Goal: Task Accomplishment & Management: Use online tool/utility

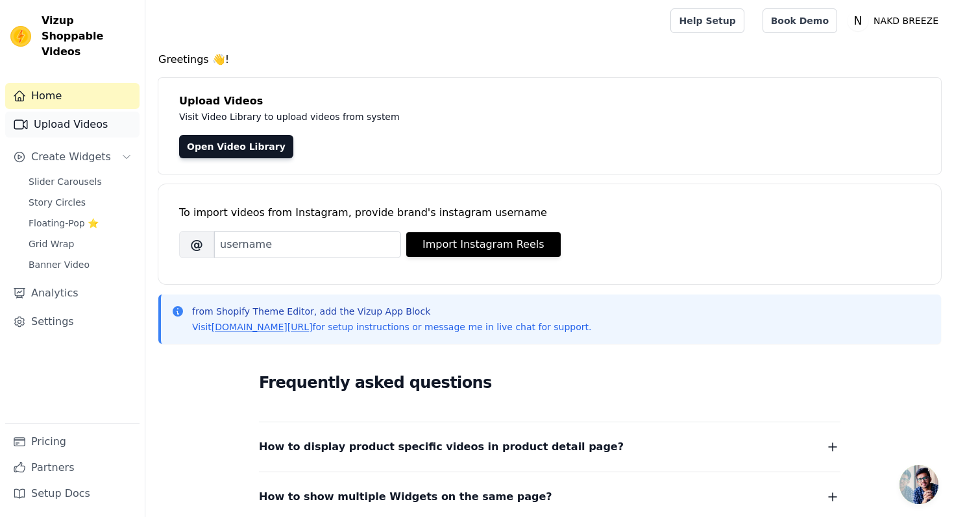
click at [60, 112] on link "Upload Videos" at bounding box center [72, 125] width 134 height 26
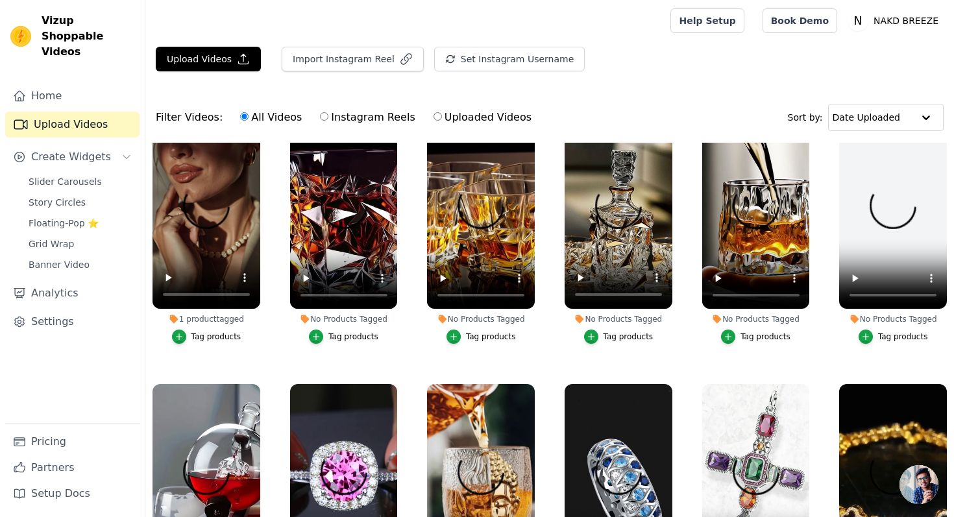
scroll to position [303, 0]
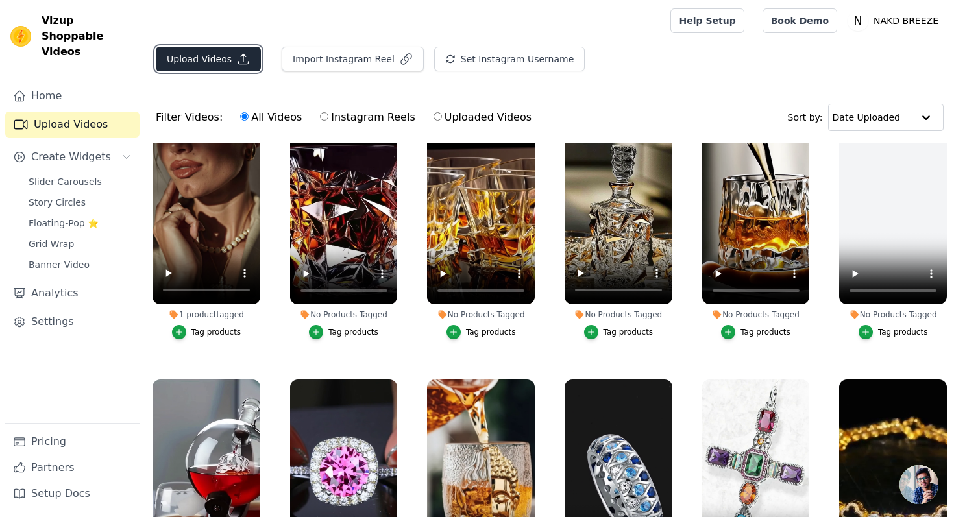
click at [212, 66] on button "Upload Videos" at bounding box center [208, 59] width 105 height 25
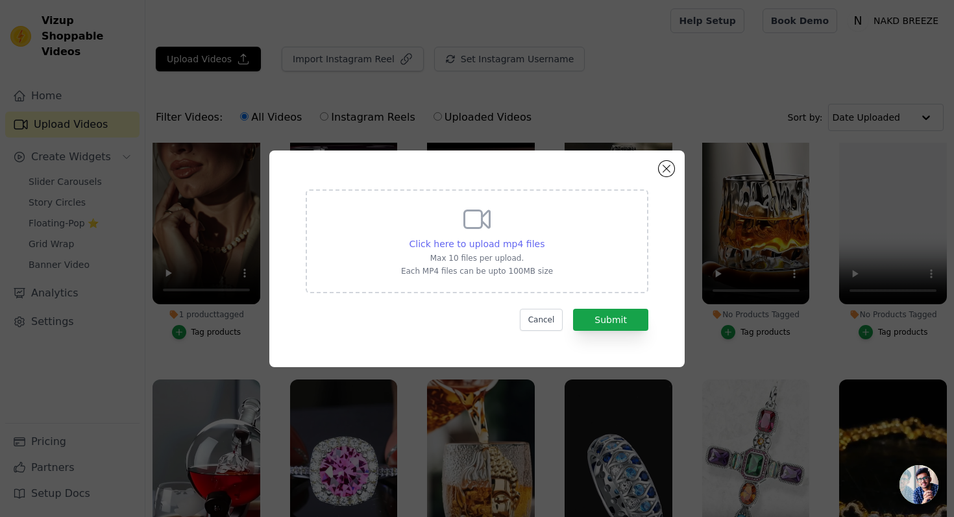
click at [480, 241] on span "Click here to upload mp4 files" at bounding box center [477, 244] width 136 height 10
click at [544, 237] on input "Click here to upload mp4 files Max 10 files per upload. Each MP4 files can be u…" at bounding box center [544, 237] width 1 height 1
type input "C:\fakepath\0a5c92709e314131af24de62fd17d588.HD-1080p-3.3Mbps-45871933.MP4"
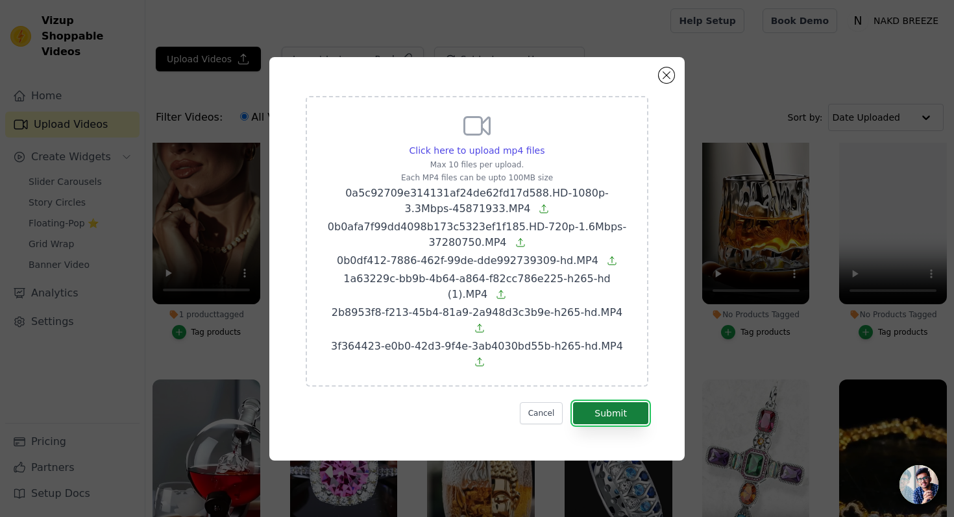
click at [613, 402] on button "Submit" at bounding box center [610, 413] width 75 height 22
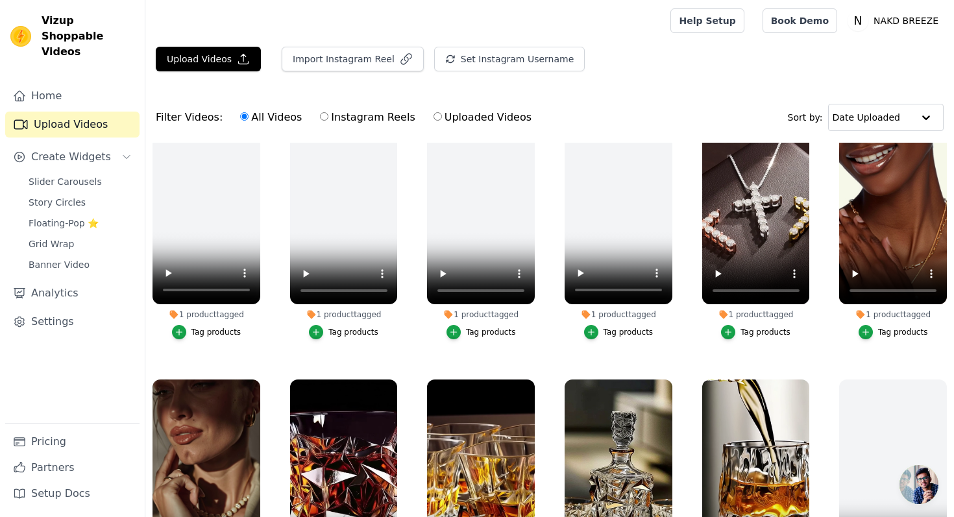
scroll to position [569, 0]
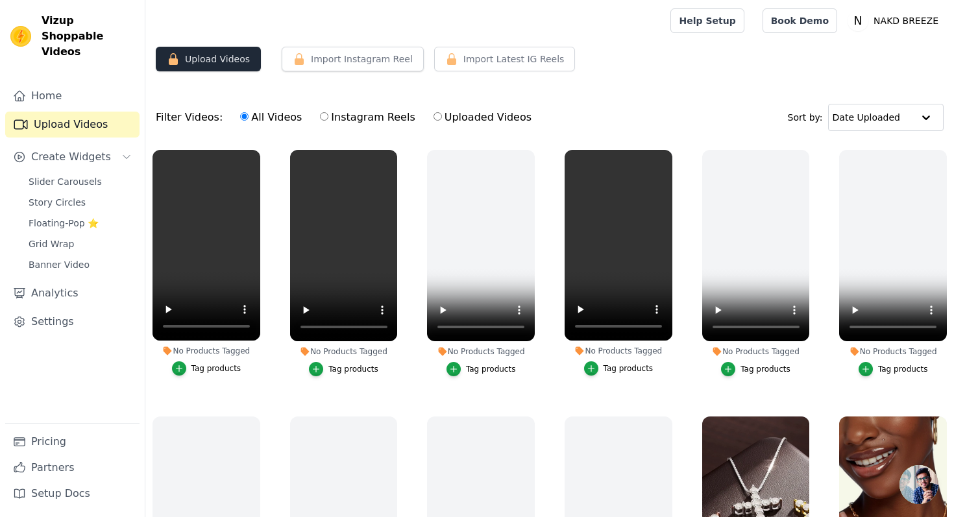
click at [209, 61] on button "Upload Videos" at bounding box center [208, 59] width 105 height 25
click at [83, 112] on link "Upload Videos" at bounding box center [72, 125] width 134 height 26
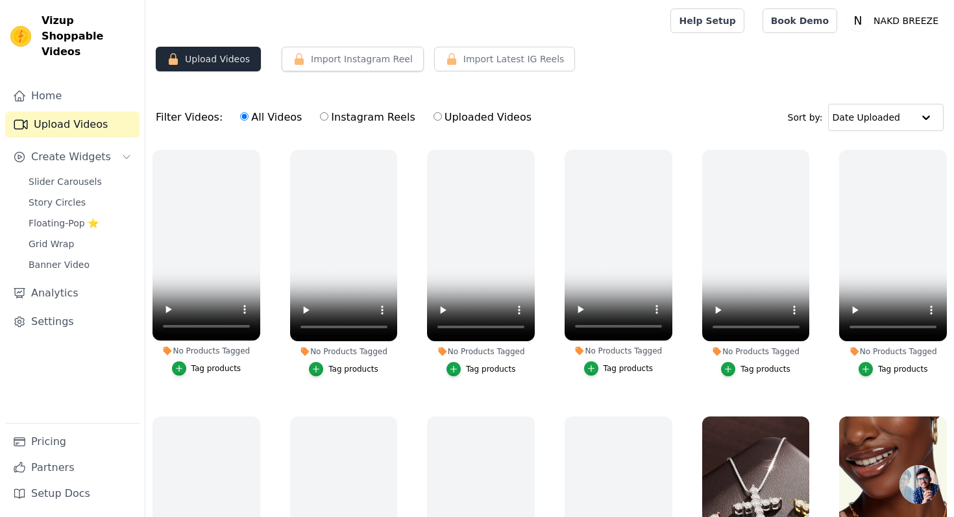
click at [179, 62] on icon "button" at bounding box center [173, 59] width 13 height 13
click at [97, 115] on link "Upload Videos" at bounding box center [72, 125] width 134 height 26
click at [319, 111] on label "Instagram Reels" at bounding box center [367, 117] width 96 height 17
click at [320, 112] on input "Instagram Reels" at bounding box center [324, 116] width 8 height 8
radio input "true"
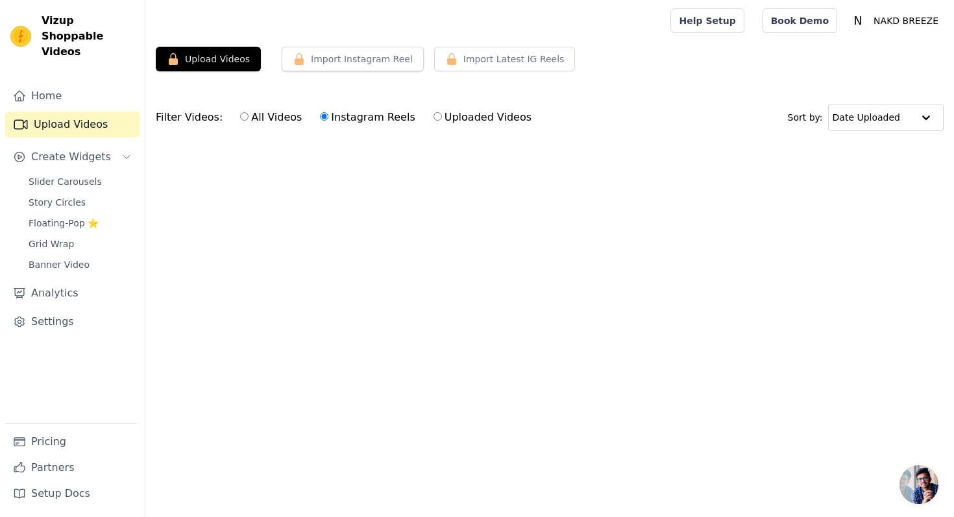
click at [240, 117] on input "All Videos" at bounding box center [244, 116] width 8 height 8
radio input "true"
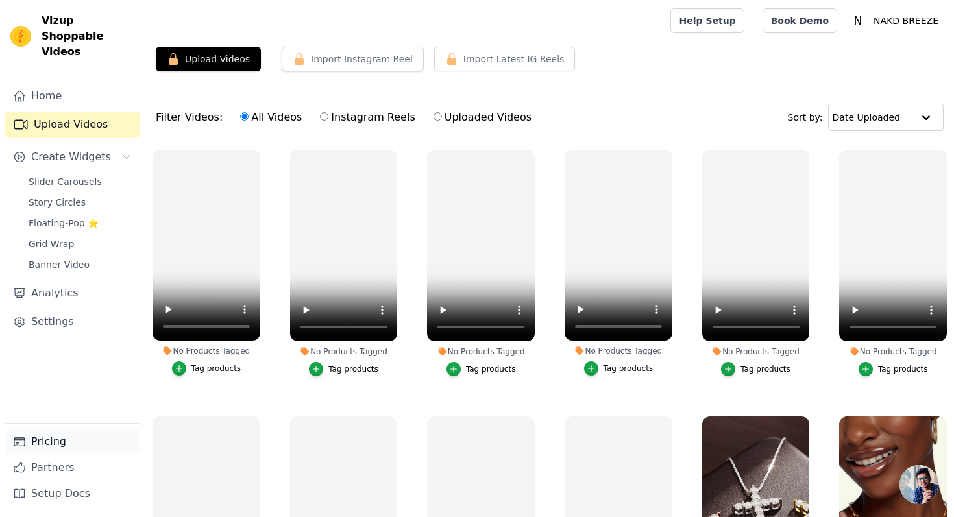
click at [66, 437] on link "Pricing" at bounding box center [72, 442] width 134 height 26
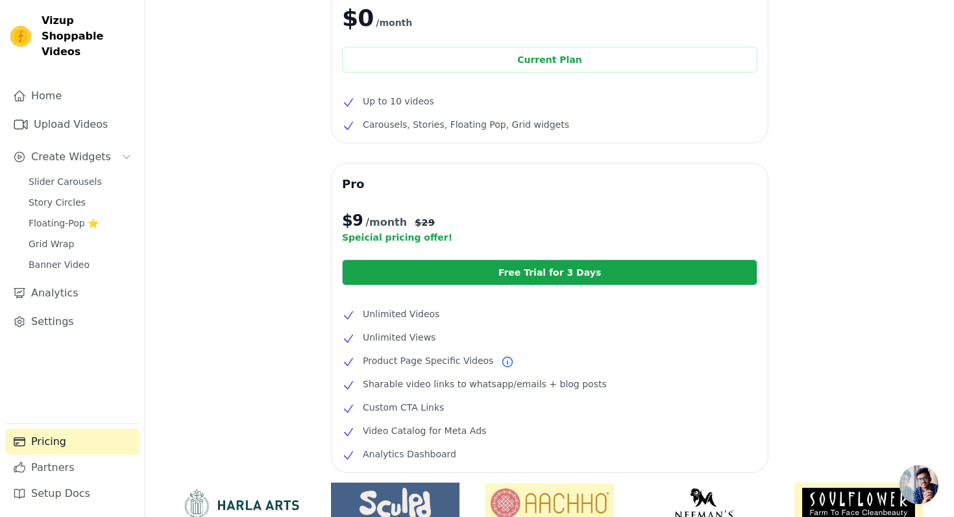
scroll to position [96, 0]
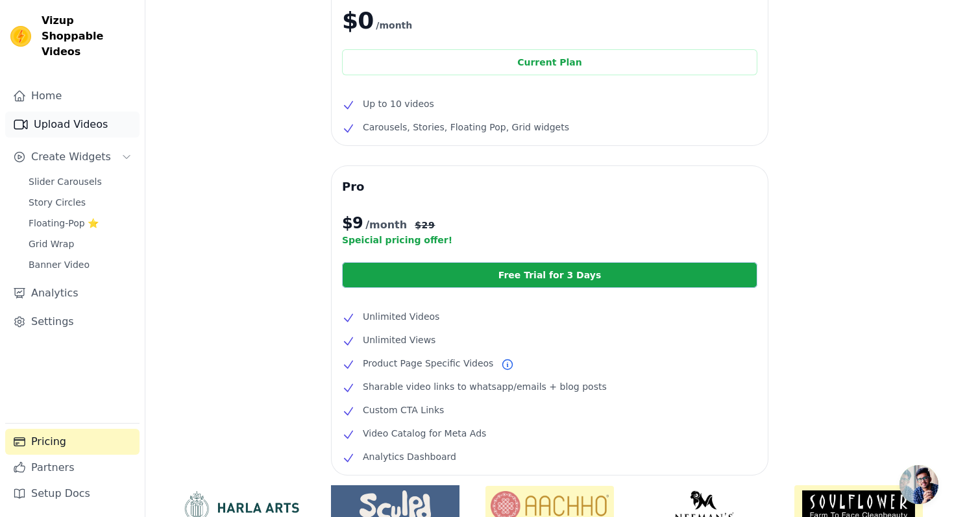
click at [91, 112] on link "Upload Videos" at bounding box center [72, 125] width 134 height 26
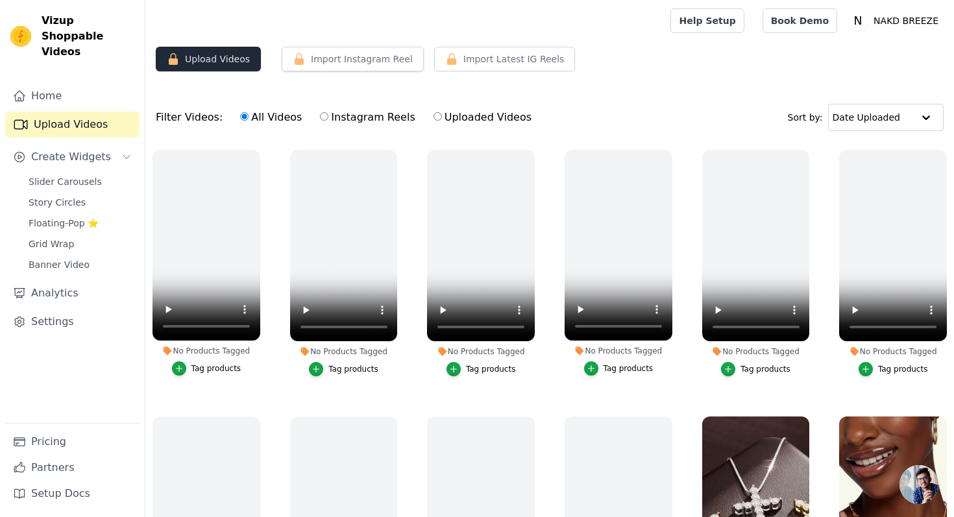
click at [196, 54] on button "Upload Videos" at bounding box center [208, 59] width 105 height 25
click at [351, 64] on button "Import Instagram Reel" at bounding box center [353, 59] width 142 height 25
click at [333, 57] on button "Import Instagram Reel" at bounding box center [353, 59] width 142 height 25
click at [73, 113] on link "Upload Videos" at bounding box center [72, 125] width 134 height 26
click at [201, 55] on button "Upload Videos" at bounding box center [208, 59] width 105 height 25
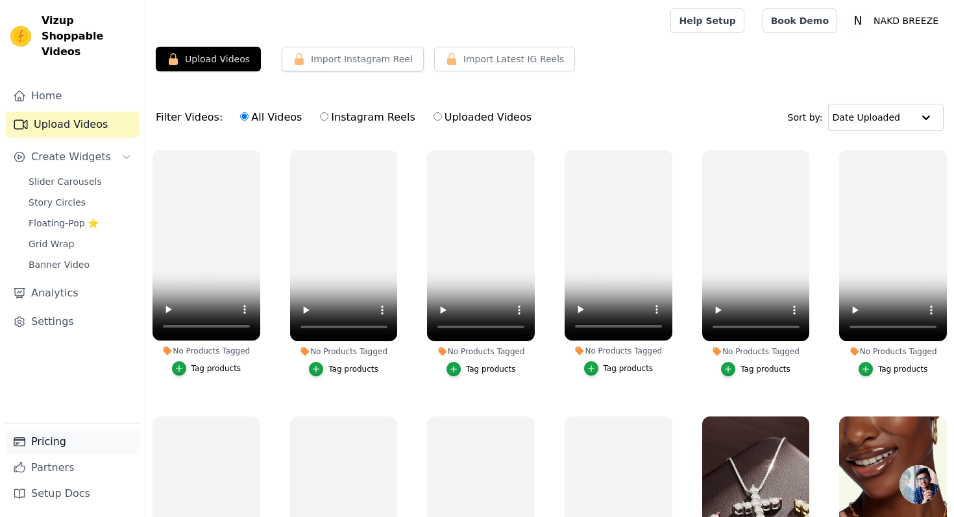
click at [42, 448] on link "Pricing" at bounding box center [72, 442] width 134 height 26
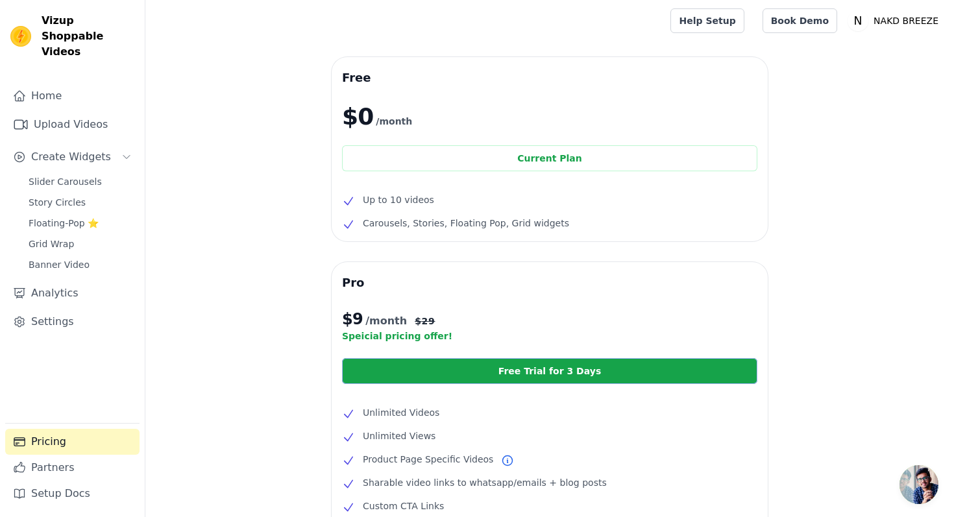
click at [492, 366] on link "Free Trial for 3 Days" at bounding box center [549, 371] width 415 height 26
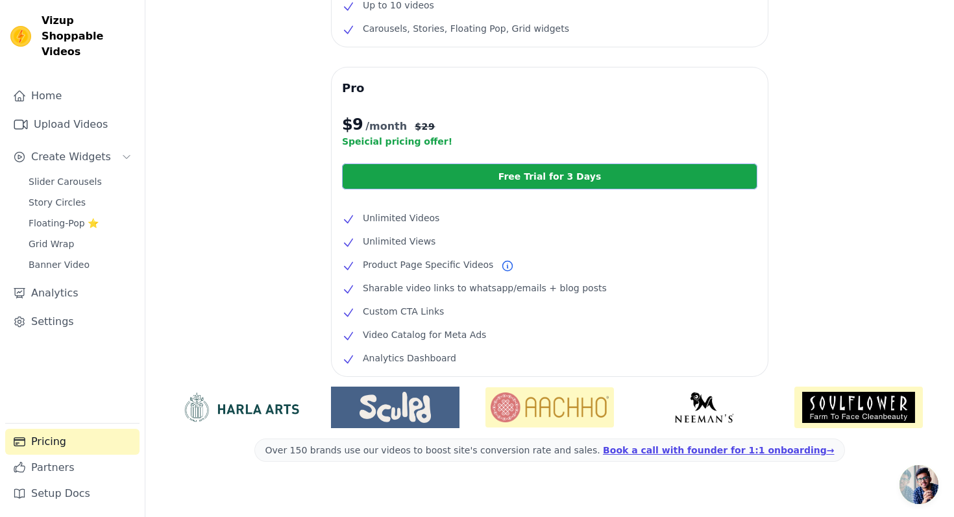
scroll to position [212, 0]
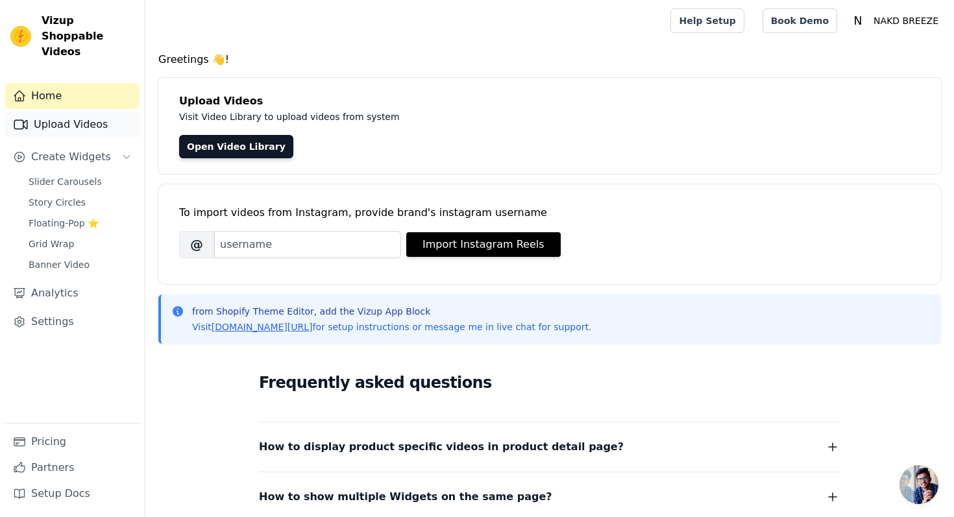
click at [93, 112] on link "Upload Videos" at bounding box center [72, 125] width 134 height 26
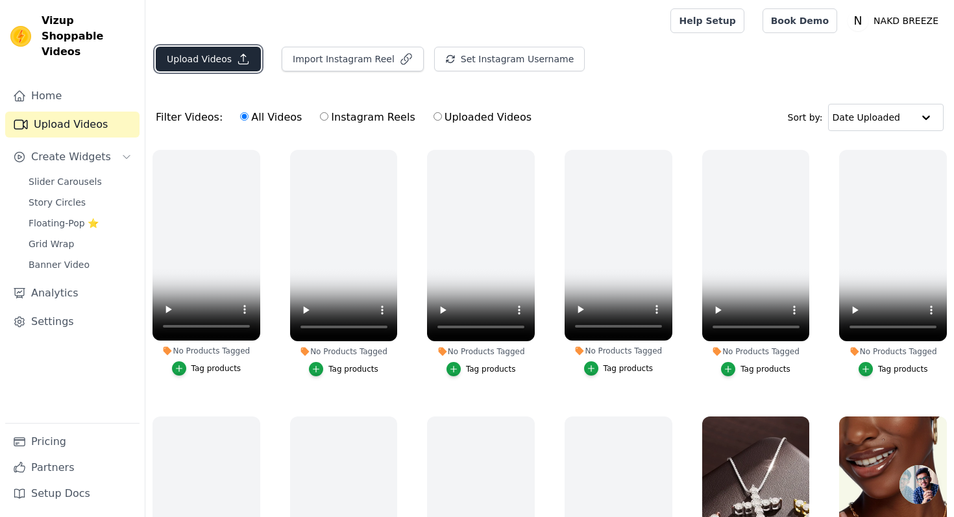
click at [208, 61] on button "Upload Videos" at bounding box center [208, 59] width 105 height 25
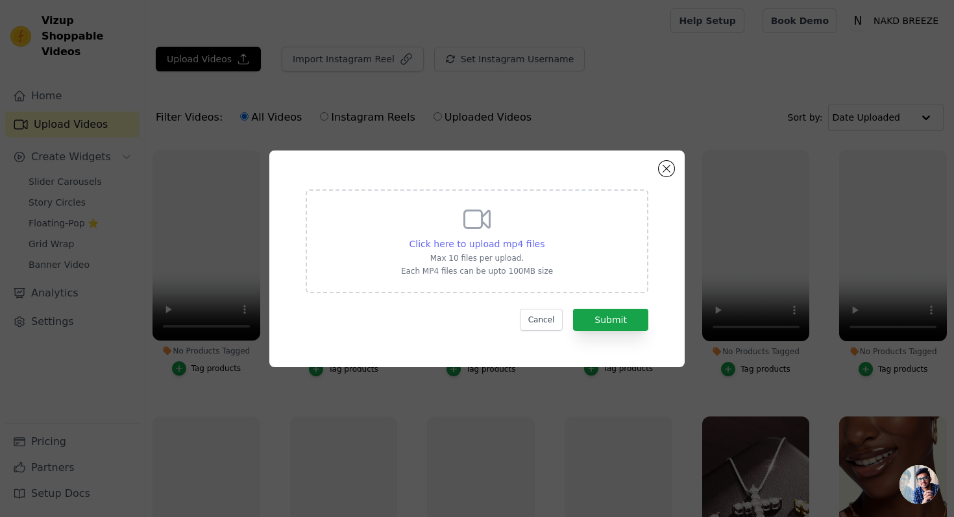
click at [508, 243] on span "Click here to upload mp4 files" at bounding box center [477, 244] width 136 height 10
click at [544, 237] on input "Click here to upload mp4 files Max 10 files per upload. Each MP4 files can be u…" at bounding box center [544, 237] width 1 height 1
click at [519, 241] on span "Click here to upload mp4 files" at bounding box center [477, 244] width 136 height 10
click at [544, 237] on input "Click here to upload mp4 files Max 10 files per upload. Each MP4 files can be u…" at bounding box center [544, 237] width 1 height 1
type input "C:\fakepath\4b416e311acb4531aa7036e47ad26049.HD-1080p-7.2Mbps-55198203.MP4"
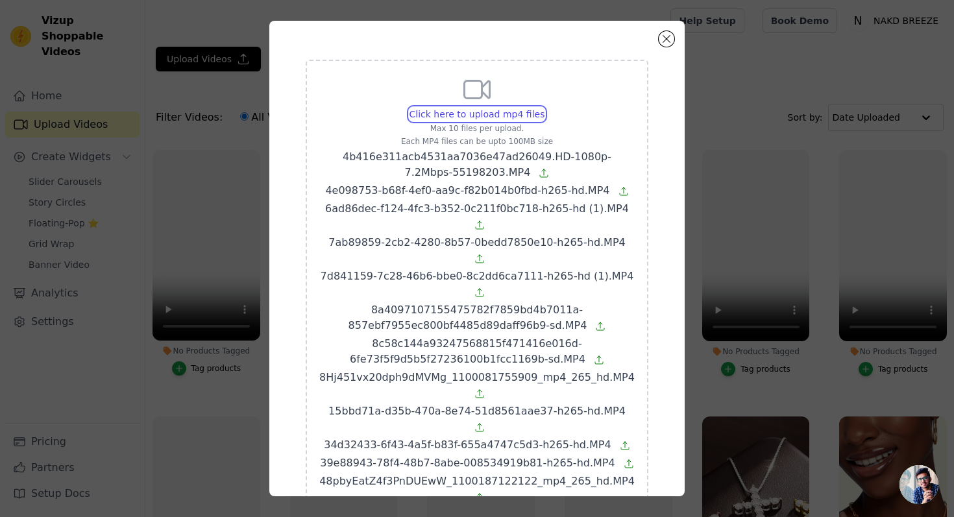
scroll to position [572, 0]
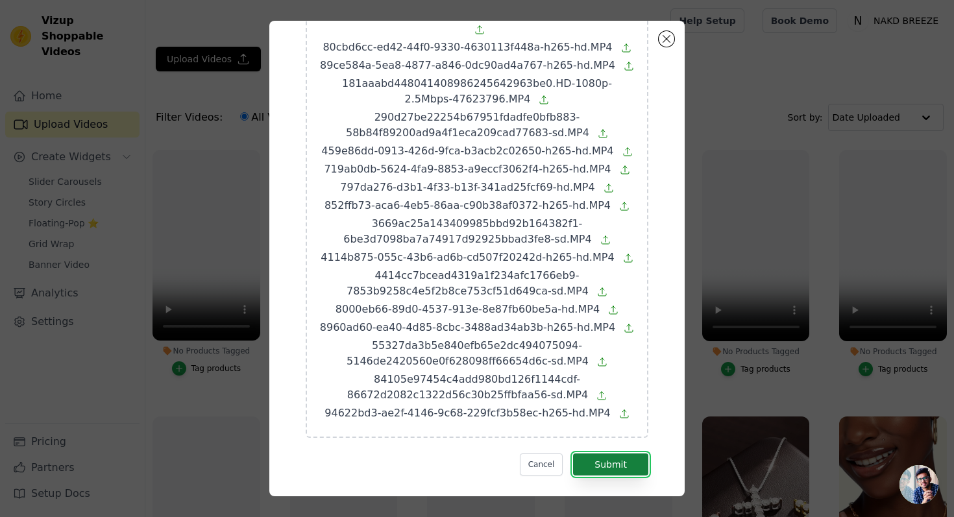
click at [614, 453] on button "Submit" at bounding box center [610, 464] width 75 height 22
click at [613, 453] on button "Submit" at bounding box center [610, 464] width 75 height 22
click at [610, 453] on button "Submit" at bounding box center [610, 464] width 75 height 22
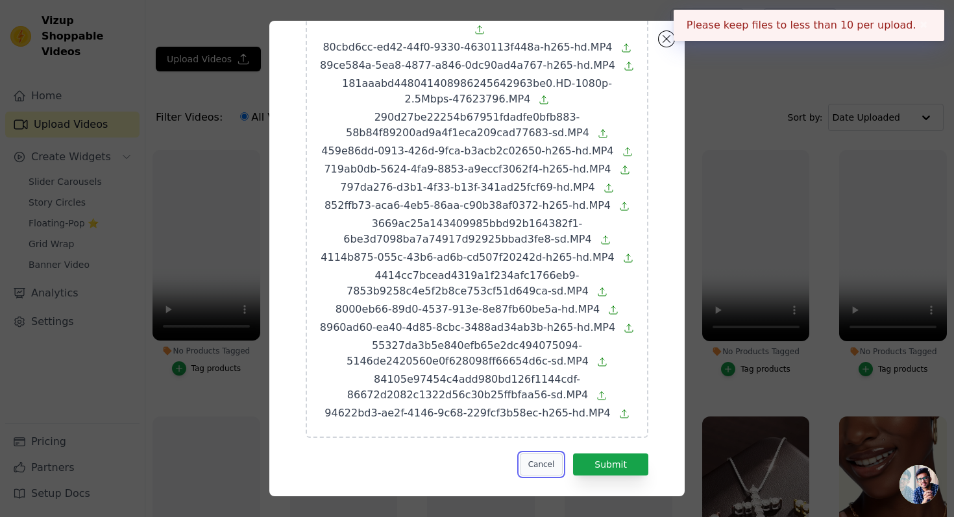
click at [541, 453] on button "Cancel" at bounding box center [541, 464] width 43 height 22
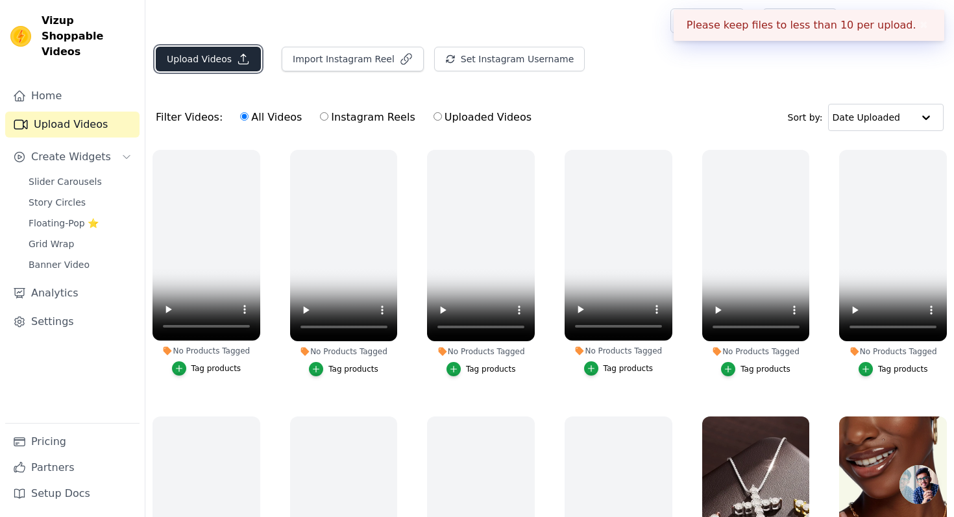
click at [219, 60] on button "Upload Videos" at bounding box center [208, 59] width 105 height 25
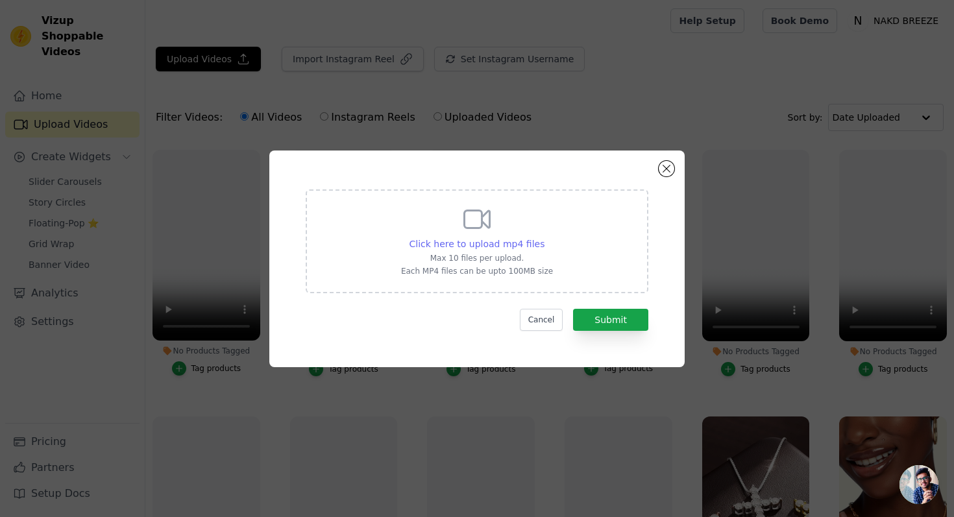
click at [515, 245] on span "Click here to upload mp4 files" at bounding box center [477, 244] width 136 height 10
click at [544, 237] on input "Click here to upload mp4 files Max 10 files per upload. Each MP4 files can be u…" at bounding box center [544, 237] width 1 height 1
type input "C:\fakepath\4b416e311acb4531aa7036e47ad26049.HD-1080p-7.2Mbps-55198203.MP4"
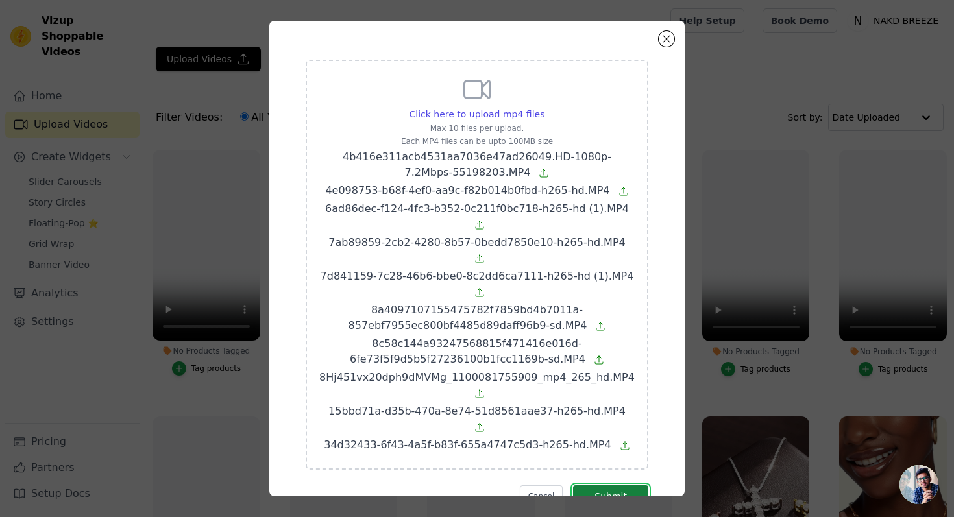
click at [613, 485] on button "Submit" at bounding box center [610, 496] width 75 height 22
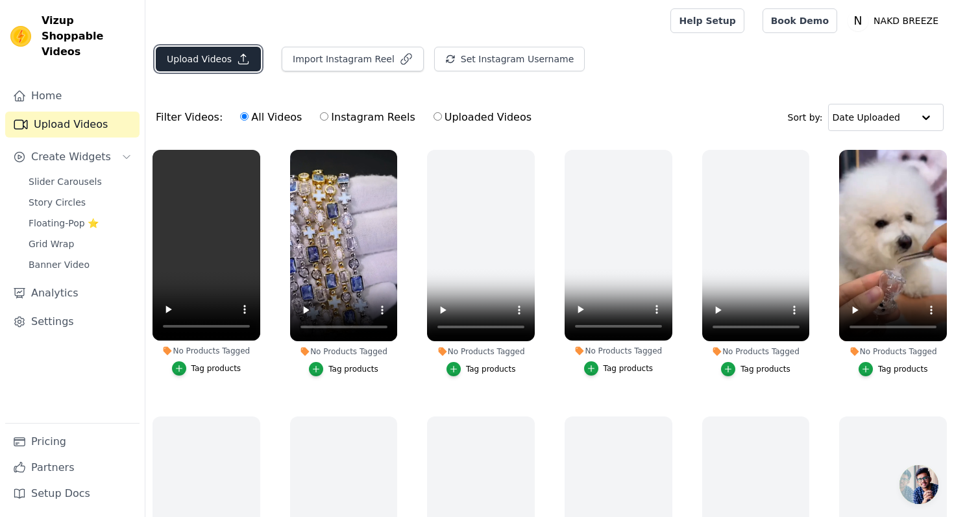
click at [237, 60] on icon "button" at bounding box center [243, 59] width 13 height 13
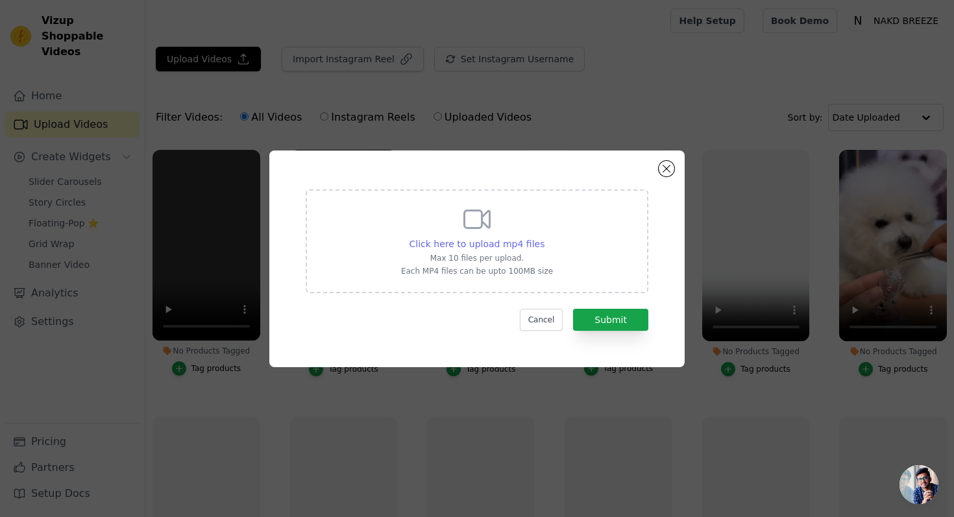
click at [466, 245] on span "Click here to upload mp4 files" at bounding box center [477, 244] width 136 height 10
click at [544, 237] on input "Click here to upload mp4 files Max 10 files per upload. Each MP4 files can be u…" at bounding box center [544, 237] width 1 height 1
type input "C:\fakepath\39e88943-78f4-48b7-8abe-008534919b81-h265-hd.MP4"
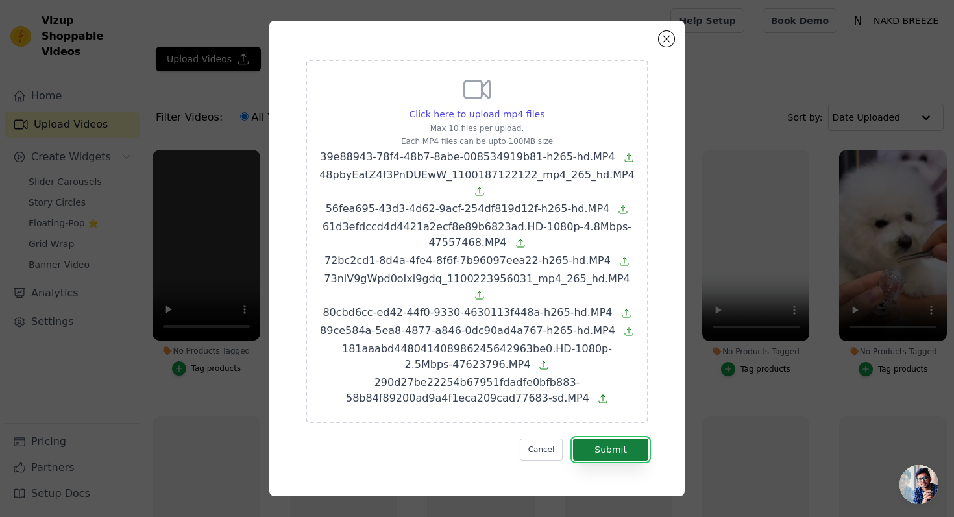
click at [614, 448] on button "Submit" at bounding box center [610, 450] width 75 height 22
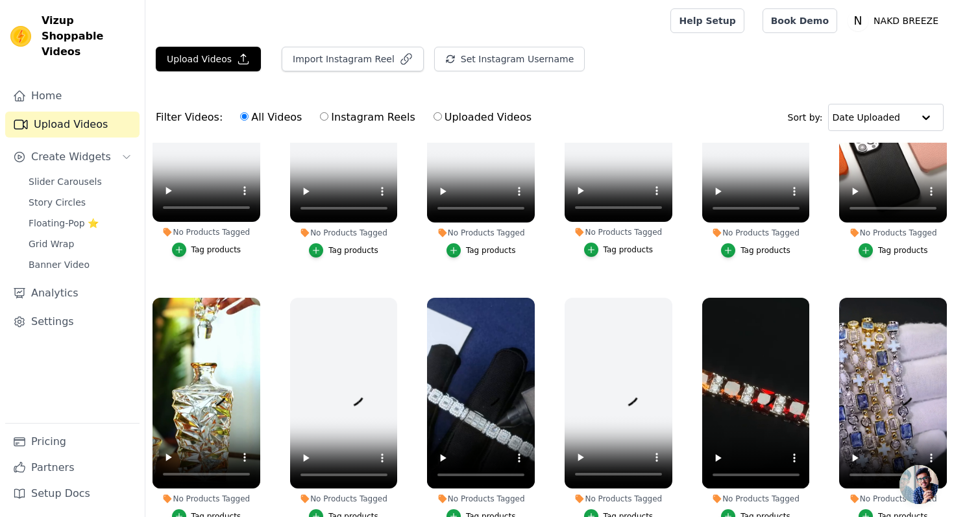
scroll to position [79, 0]
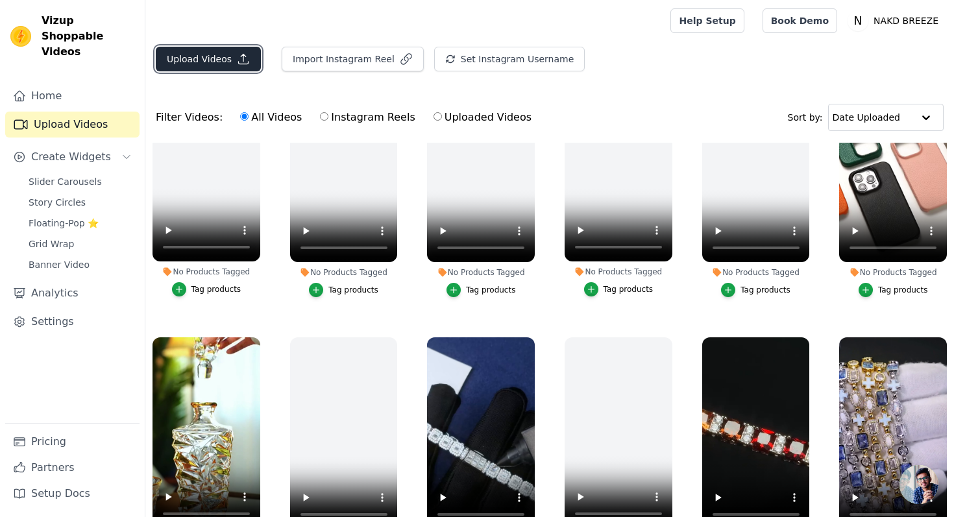
click at [206, 56] on button "Upload Videos" at bounding box center [208, 59] width 105 height 25
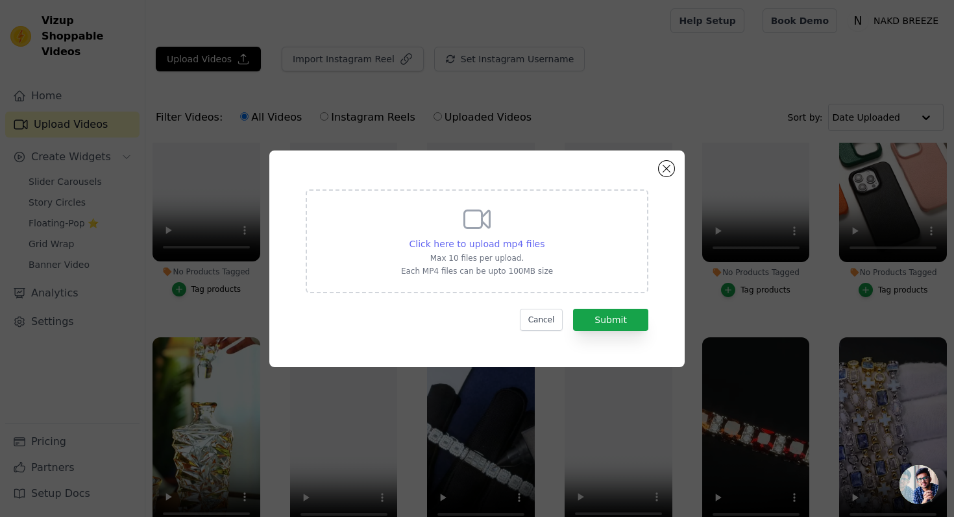
click at [445, 245] on span "Click here to upload mp4 files" at bounding box center [477, 244] width 136 height 10
click at [544, 237] on input "Click here to upload mp4 files Max 10 files per upload. Each MP4 files can be u…" at bounding box center [544, 237] width 1 height 1
type input "C:\fakepath\459e86dd-0913-426d-9fca-b3acb2c02650-h265-hd.MP4"
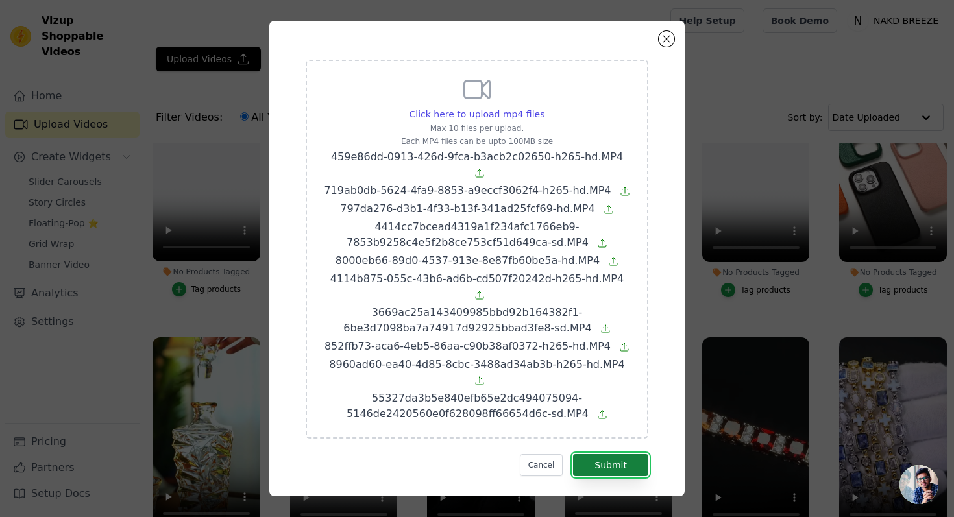
click at [605, 454] on button "Submit" at bounding box center [610, 465] width 75 height 22
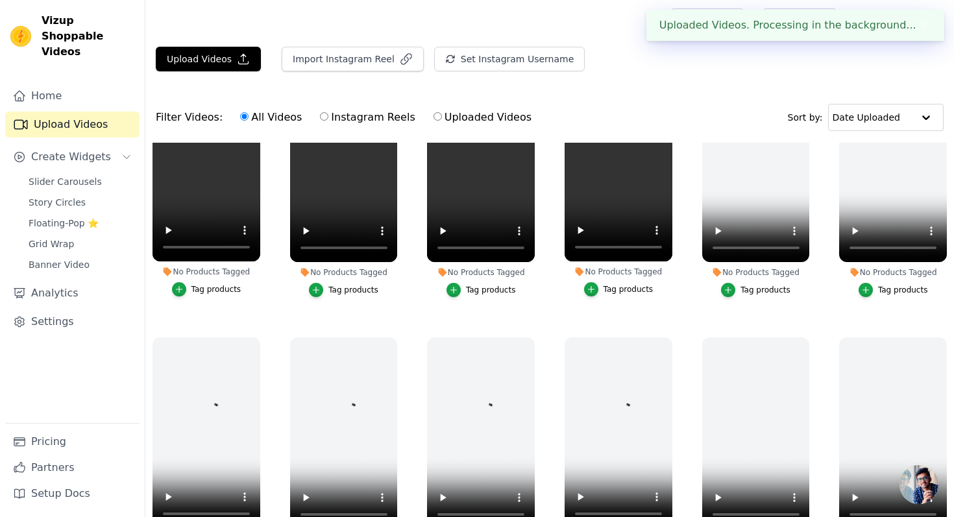
scroll to position [345, 0]
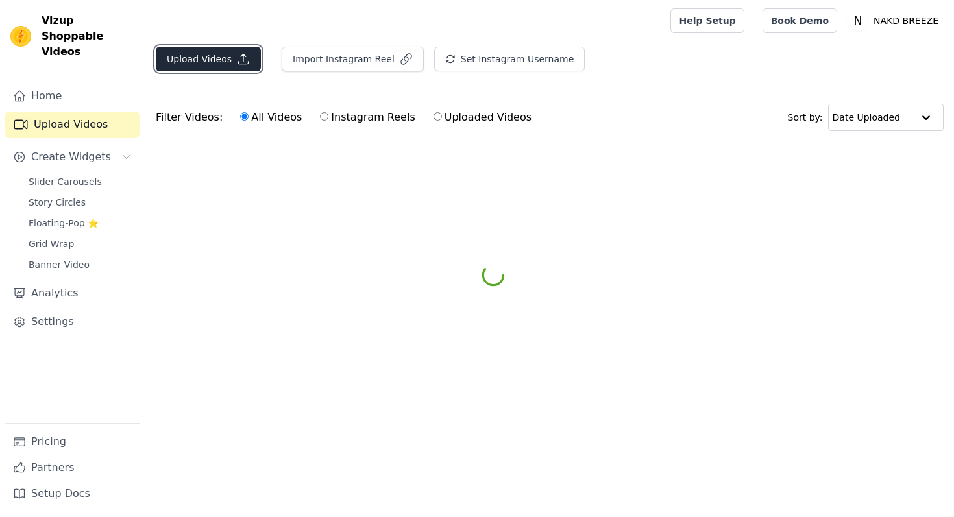
click at [223, 54] on button "Upload Videos" at bounding box center [208, 59] width 105 height 25
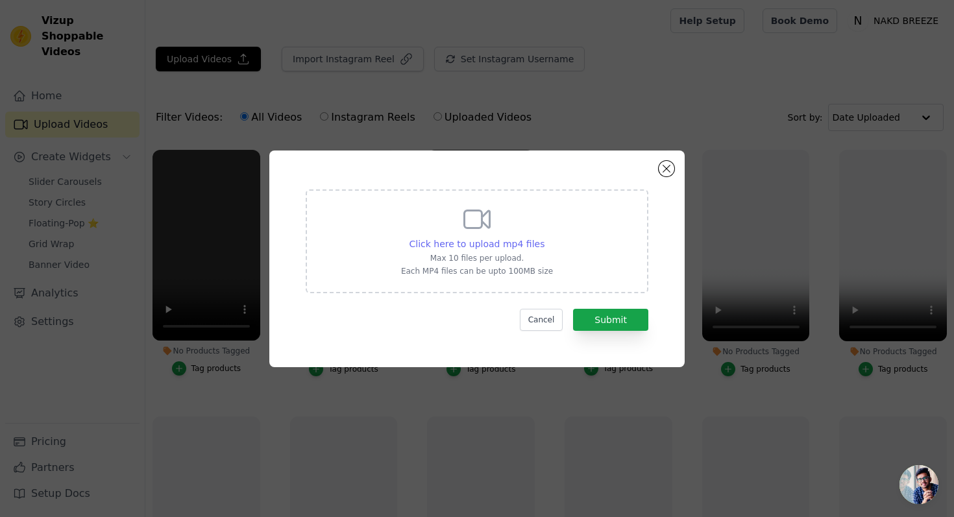
click at [502, 241] on span "Click here to upload mp4 files" at bounding box center [477, 244] width 136 height 10
click at [544, 237] on input "Click here to upload mp4 files Max 10 files per upload. Each MP4 files can be u…" at bounding box center [544, 237] width 1 height 1
type input "C:\fakepath\84105e97454c4add980bd126f1144cdf-86672d2082c1322d56c30b25ffbfaa56-s…"
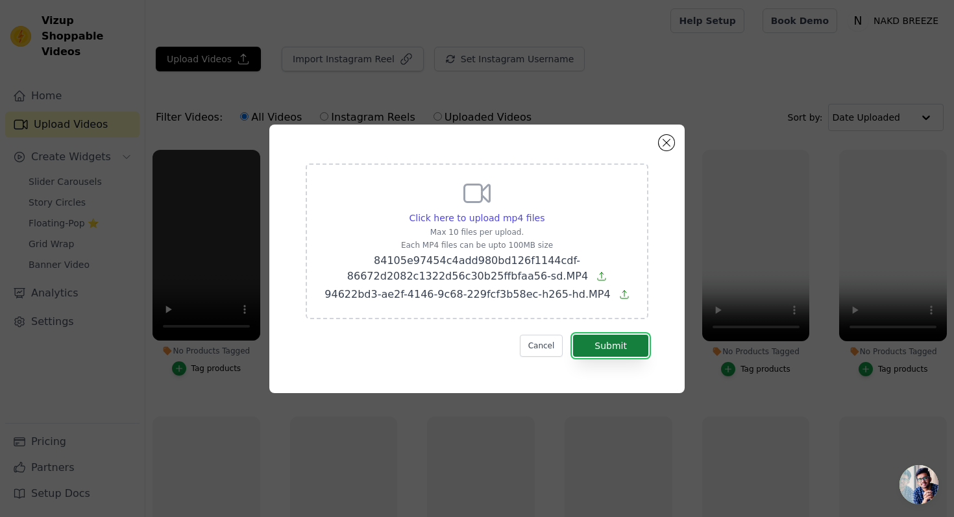
click at [619, 350] on button "Submit" at bounding box center [610, 346] width 75 height 22
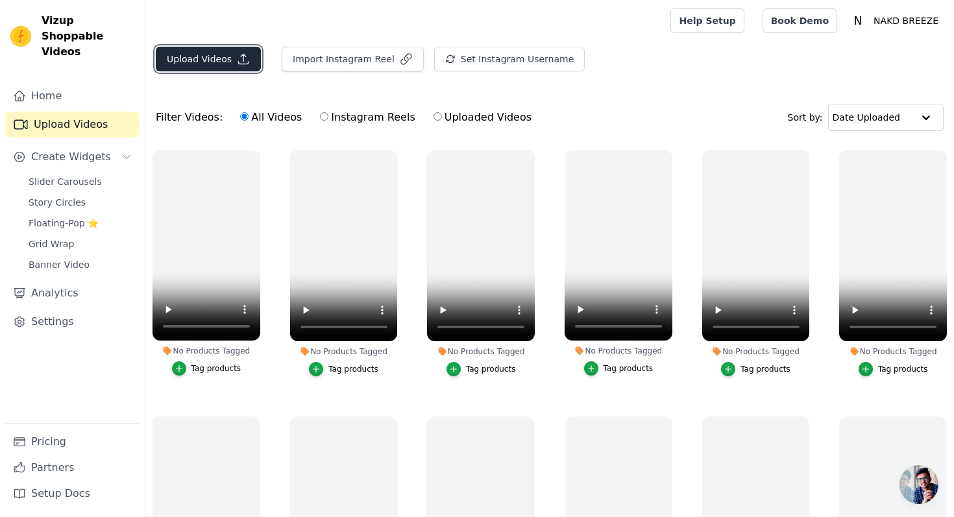
click at [224, 48] on button "Upload Videos" at bounding box center [208, 59] width 105 height 25
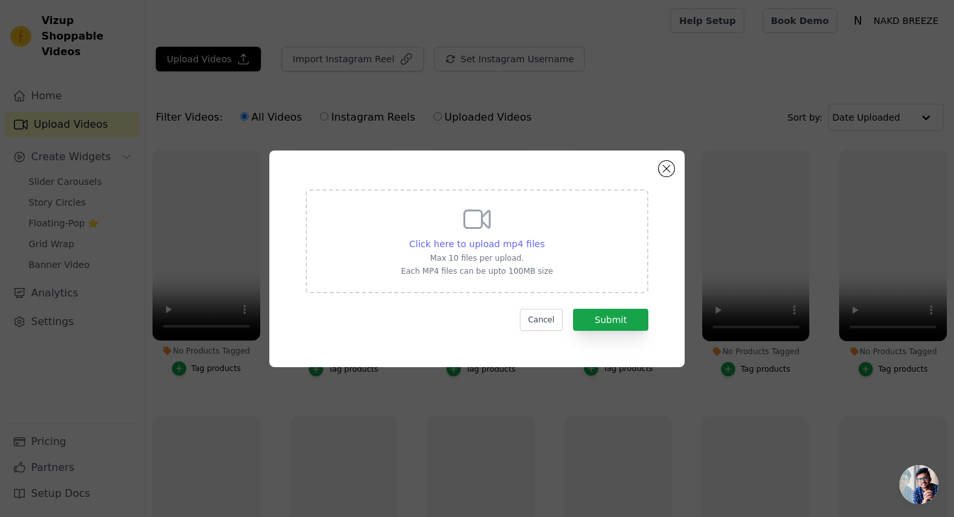
click at [525, 239] on span "Click here to upload mp4 files" at bounding box center [477, 244] width 136 height 10
click at [544, 237] on input "Click here to upload mp4 files Max 10 files per upload. Each MP4 files can be u…" at bounding box center [544, 237] width 1 height 1
type input "C:\fakepath\460037d0-a1a9-43e5-9f44-63c13180f78d-h265-hd.MP4"
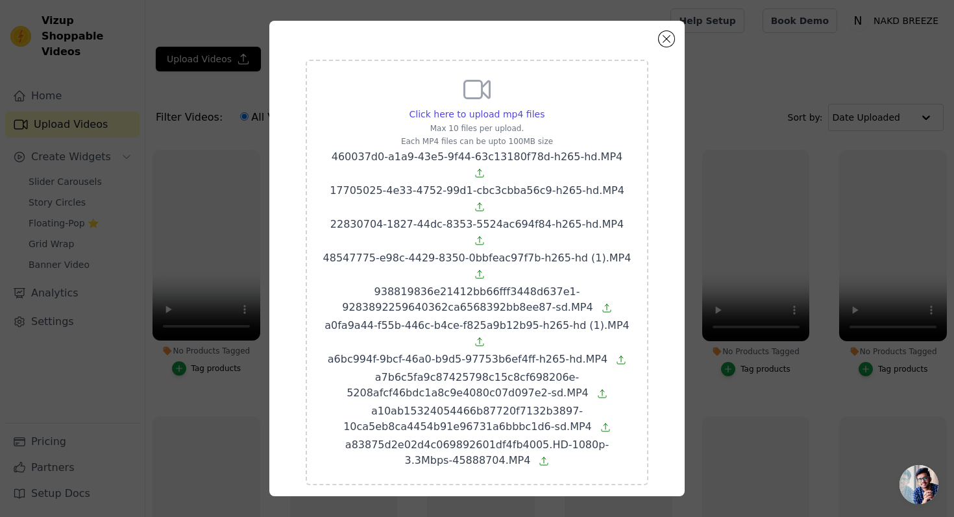
click at [588, 501] on button "Submit" at bounding box center [610, 512] width 75 height 22
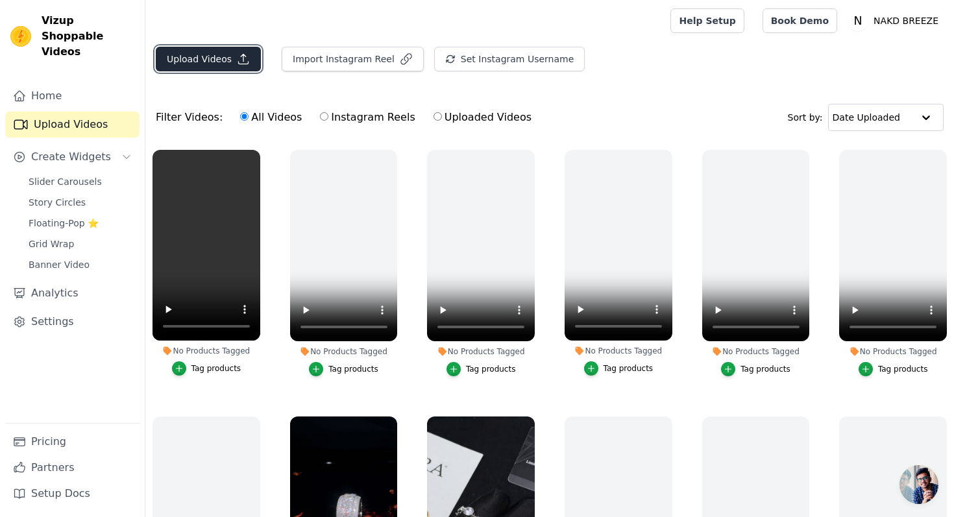
click at [202, 56] on button "Upload Videos" at bounding box center [208, 59] width 105 height 25
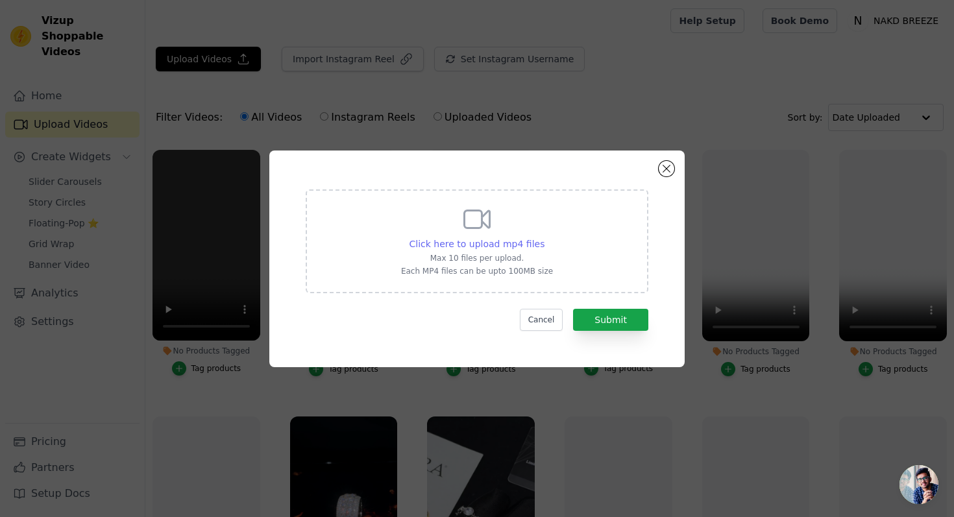
click at [473, 249] on div "Click here to upload mp4 files" at bounding box center [477, 243] width 136 height 13
click at [544, 237] on input "Click here to upload mp4 files Max 10 files per upload. Each MP4 files can be u…" at bounding box center [544, 237] width 1 height 1
type input "C:\fakepath\a752063abfe1487083322a1c9117aa66-144cfcbf74501042d0fd92ed8aaccf4b-s…"
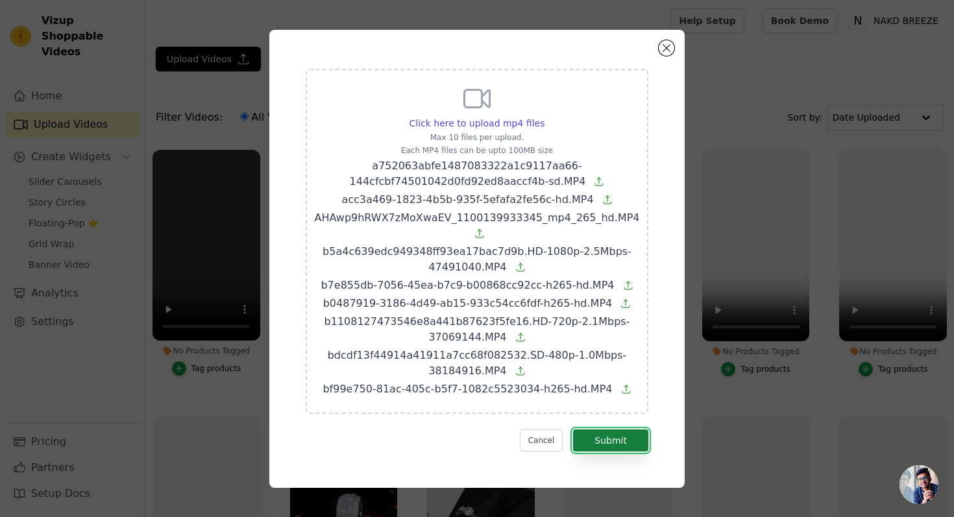
click at [623, 437] on button "Submit" at bounding box center [610, 440] width 75 height 22
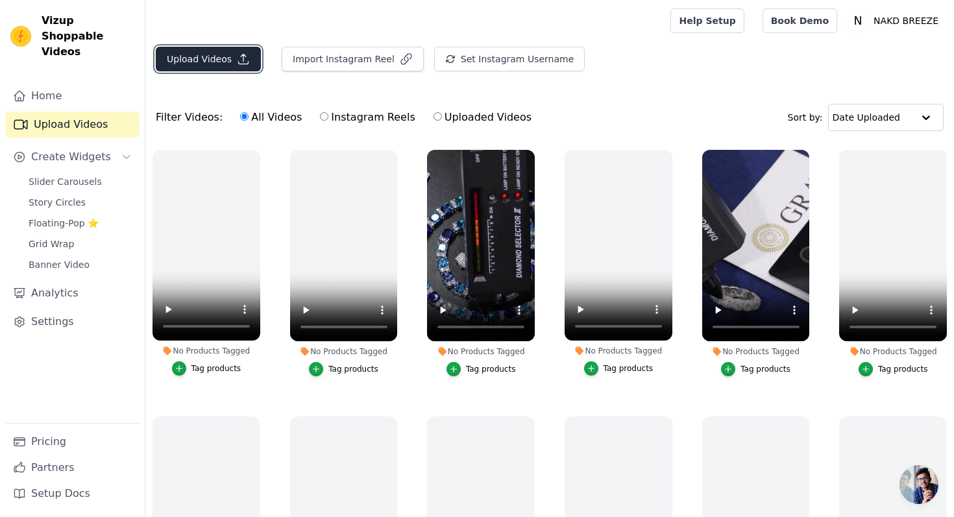
click at [210, 53] on button "Upload Videos" at bounding box center [208, 59] width 105 height 25
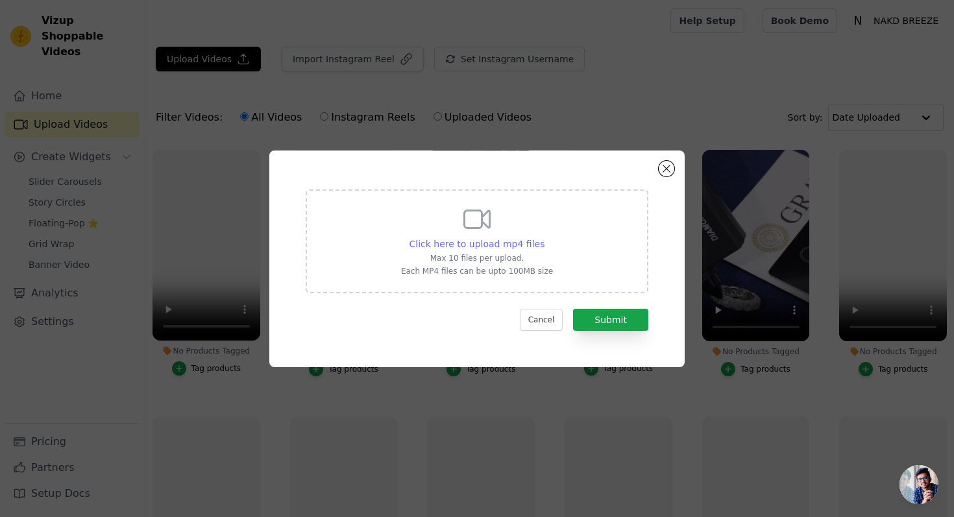
click at [446, 241] on span "Click here to upload mp4 files" at bounding box center [477, 244] width 136 height 10
click at [544, 237] on input "Click here to upload mp4 files Max 10 files per upload. Each MP4 files can be u…" at bounding box center [544, 237] width 1 height 1
type input "C:\fakepath\c344cc73-d5bf-410c-9cdc-8fe5efb4b939-hd.MP4"
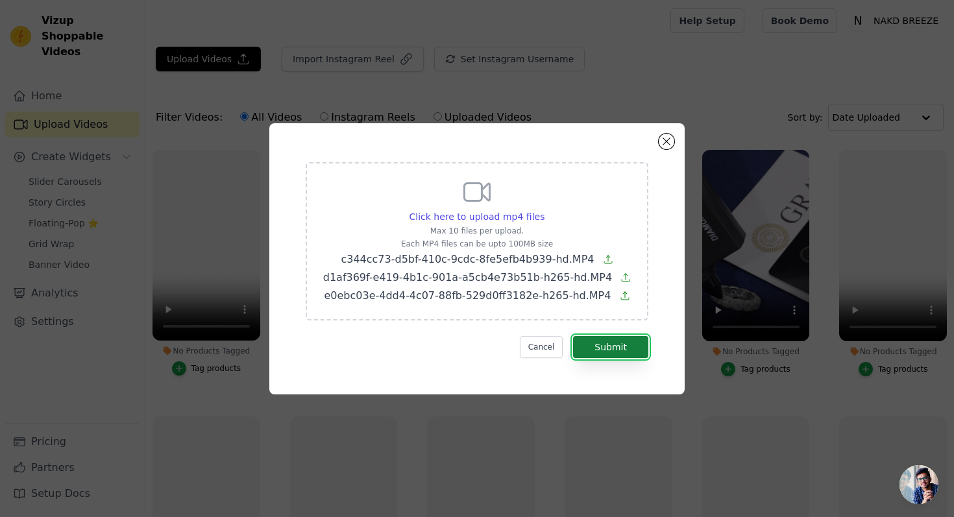
click at [638, 352] on button "Submit" at bounding box center [610, 347] width 75 height 22
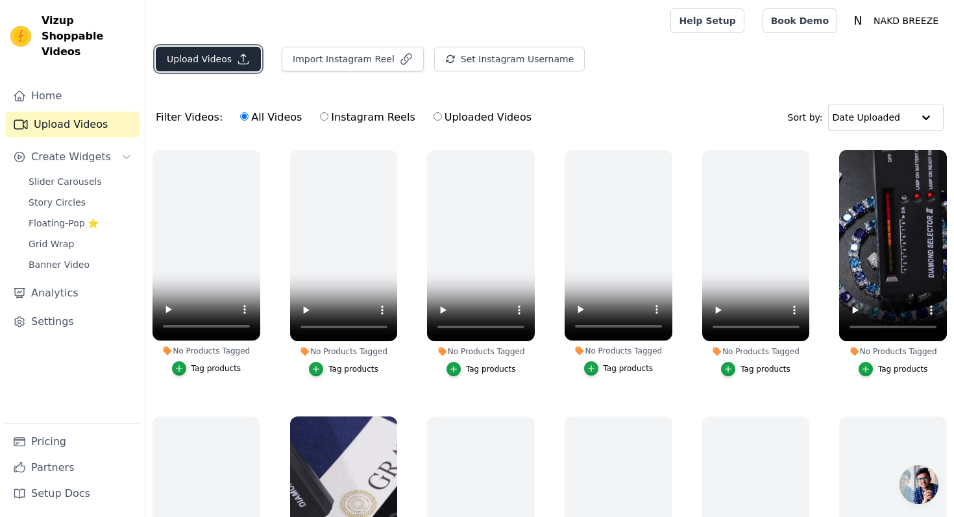
click at [204, 52] on button "Upload Videos" at bounding box center [208, 59] width 105 height 25
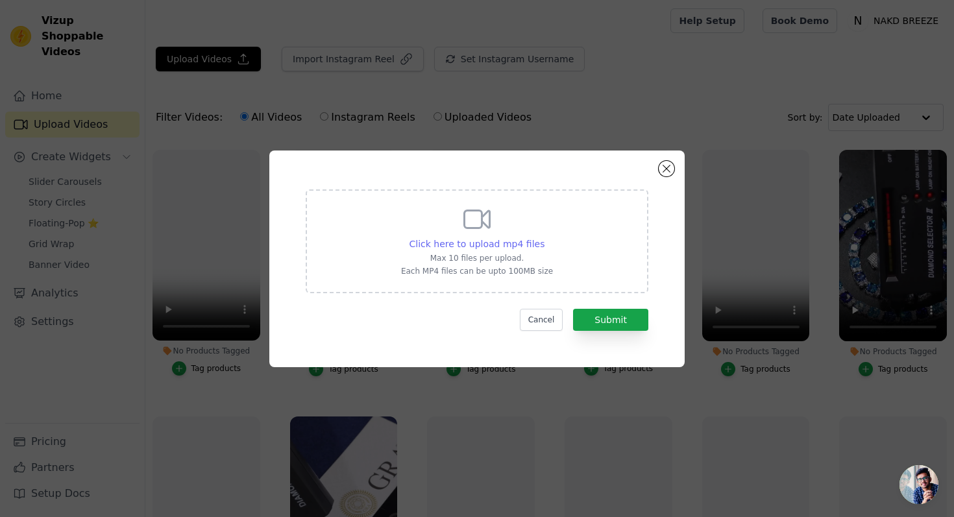
click at [474, 245] on span "Click here to upload mp4 files" at bounding box center [477, 244] width 136 height 10
click at [544, 237] on input "Click here to upload mp4 files Max 10 files per upload. Each MP4 files can be u…" at bounding box center [544, 237] width 1 height 1
type input "C:\fakepath\mwMsufPam1VhZcuiyCC_1100204282884_mp4_265_hd.MP4"
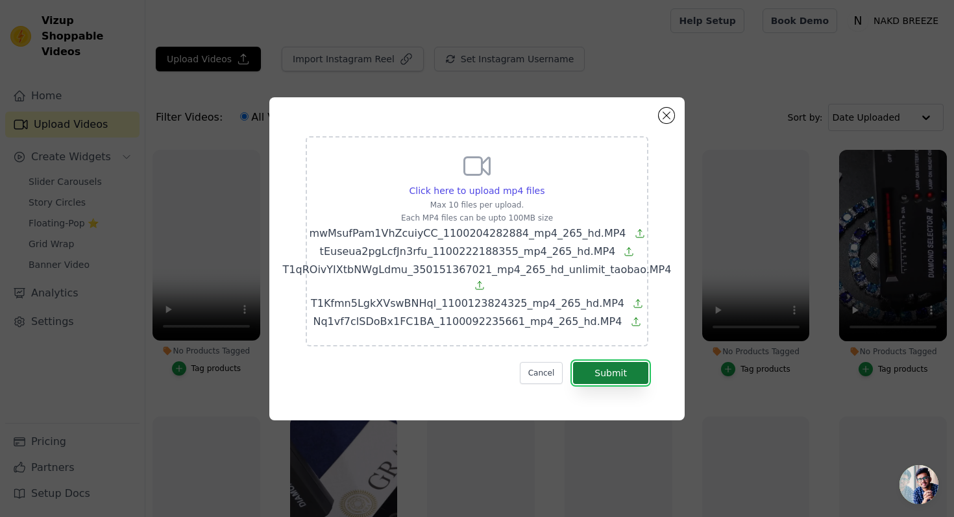
click at [621, 372] on button "Submit" at bounding box center [610, 373] width 75 height 22
